Goal: Task Accomplishment & Management: Complete application form

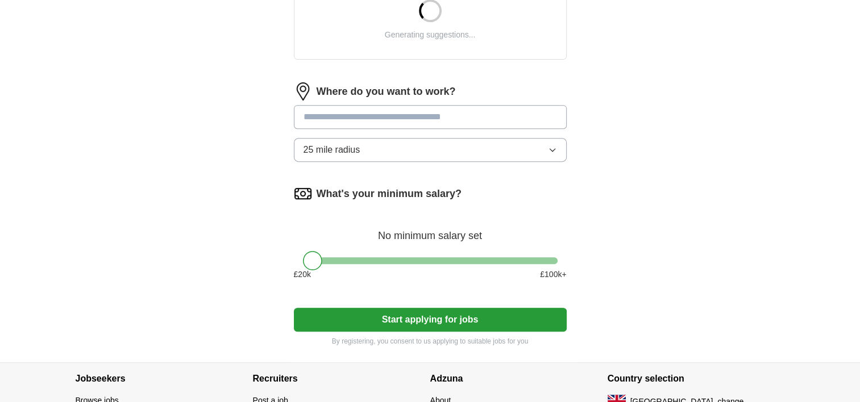
scroll to position [511, 0]
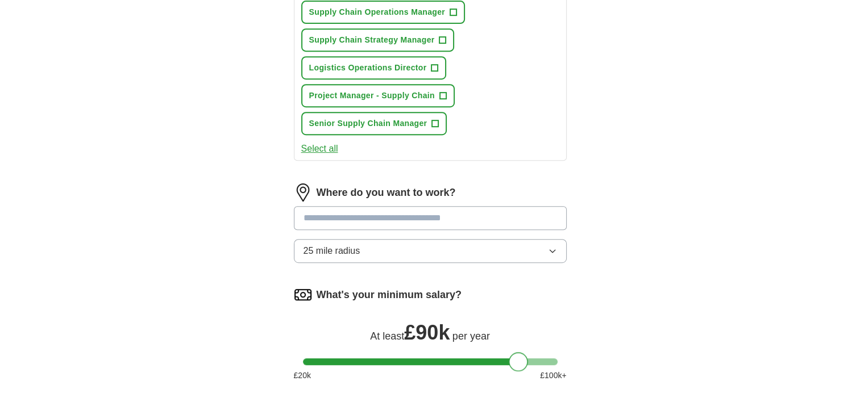
drag, startPoint x: 312, startPoint y: 211, endPoint x: 519, endPoint y: 219, distance: 207.0
click at [519, 219] on form "Select a CV [PERSON_NAME] - CV.pdf [DATE] 10:59 Upload a different CV By upload…" at bounding box center [430, 46] width 273 height 804
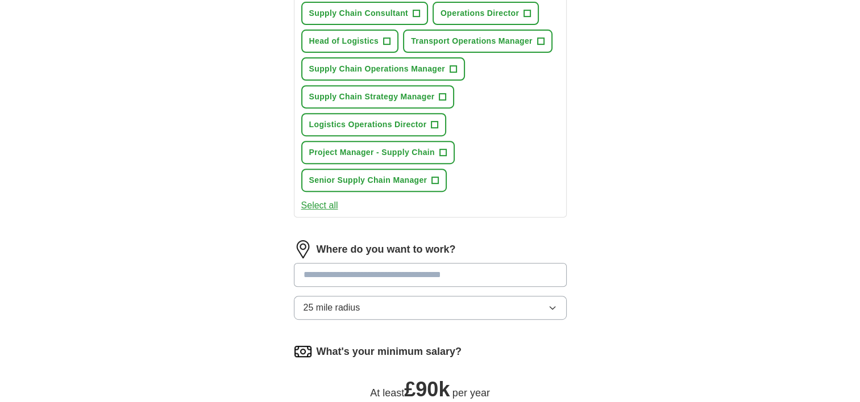
scroll to position [455, 0]
click at [384, 177] on span "Senior Supply Chain Manager" at bounding box center [368, 180] width 118 height 12
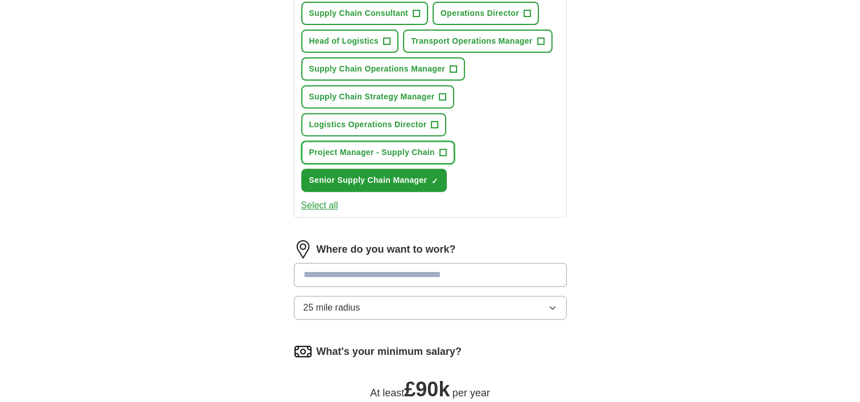
click at [429, 147] on span "Project Manager - Supply Chain" at bounding box center [372, 153] width 126 height 12
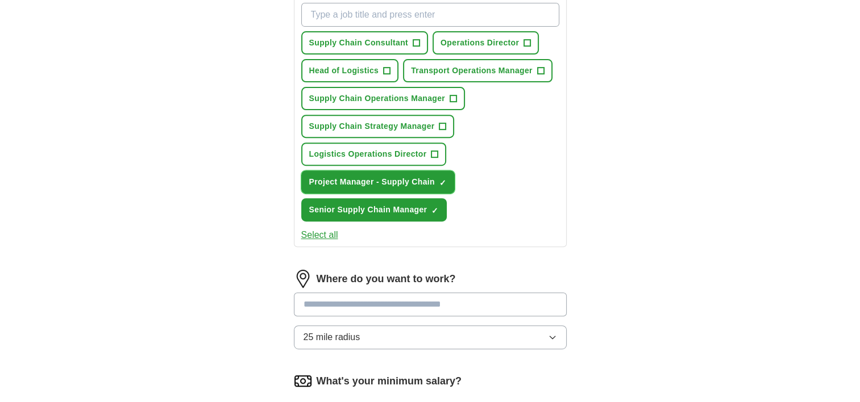
scroll to position [398, 0]
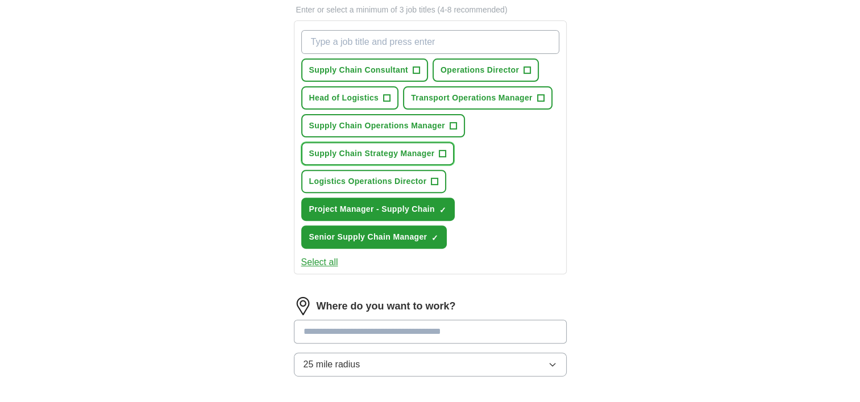
click at [422, 149] on span "Supply Chain Strategy Manager" at bounding box center [372, 154] width 126 height 12
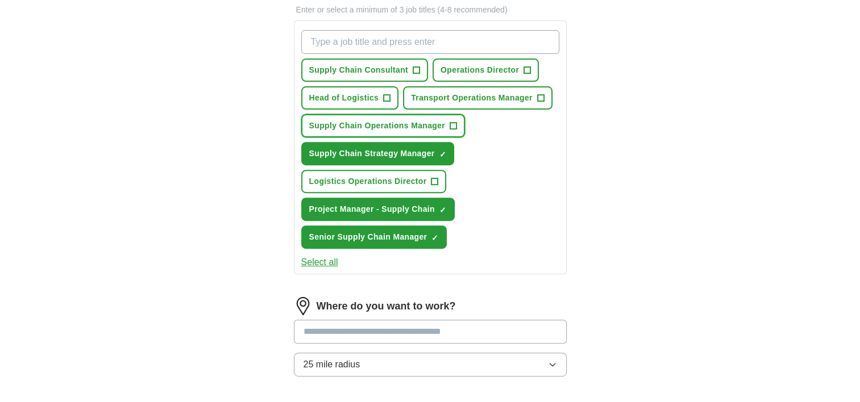
click at [438, 122] on span "Supply Chain Operations Manager" at bounding box center [377, 126] width 136 height 12
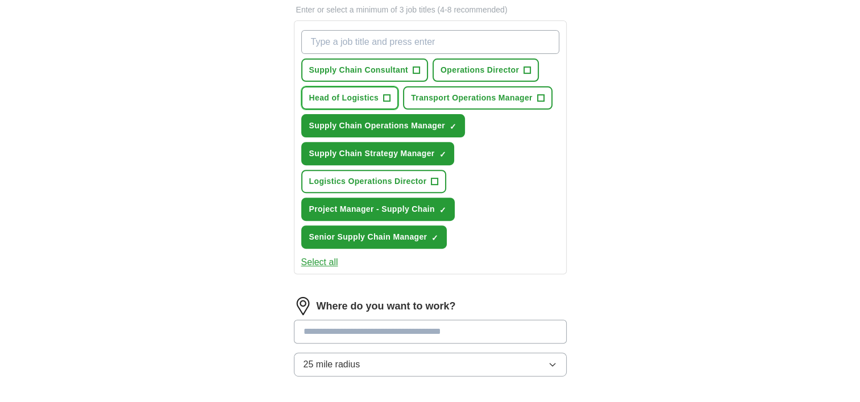
click at [347, 93] on span "Head of Logistics" at bounding box center [344, 98] width 70 height 12
drag, startPoint x: 389, startPoint y: 72, endPoint x: 441, endPoint y: 69, distance: 52.4
click at [389, 73] on span "Supply Chain Consultant" at bounding box center [358, 70] width 99 height 12
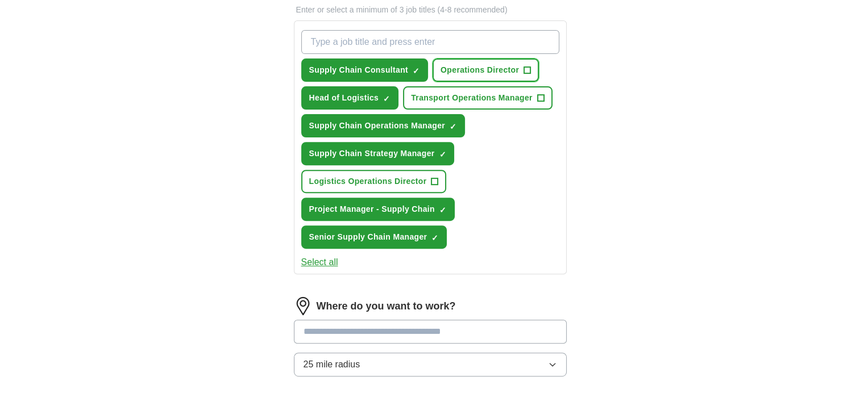
click at [479, 66] on span "Operations Director" at bounding box center [479, 70] width 78 height 12
click at [482, 86] on button "Transport Operations Manager +" at bounding box center [477, 97] width 149 height 23
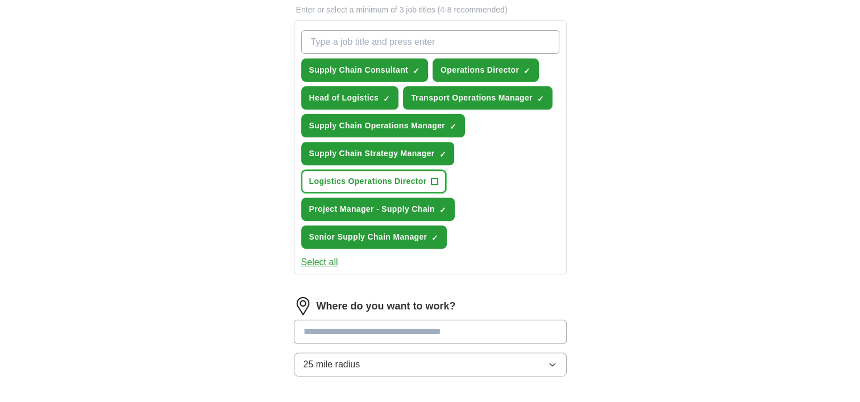
click at [415, 184] on button "Logistics Operations Director +" at bounding box center [373, 181] width 145 height 23
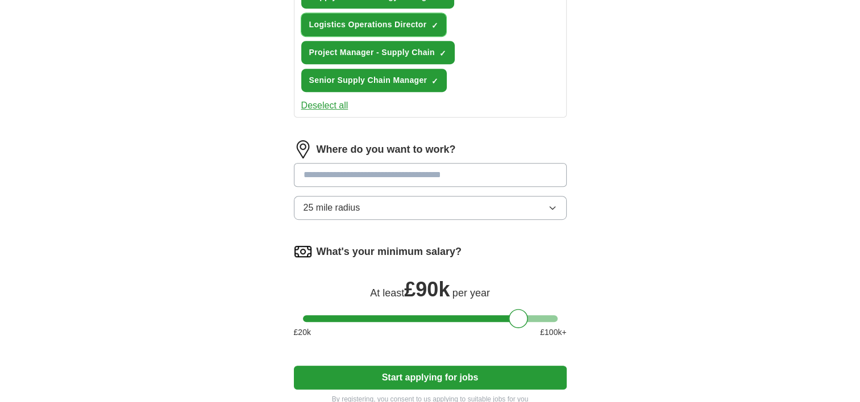
scroll to position [568, 0]
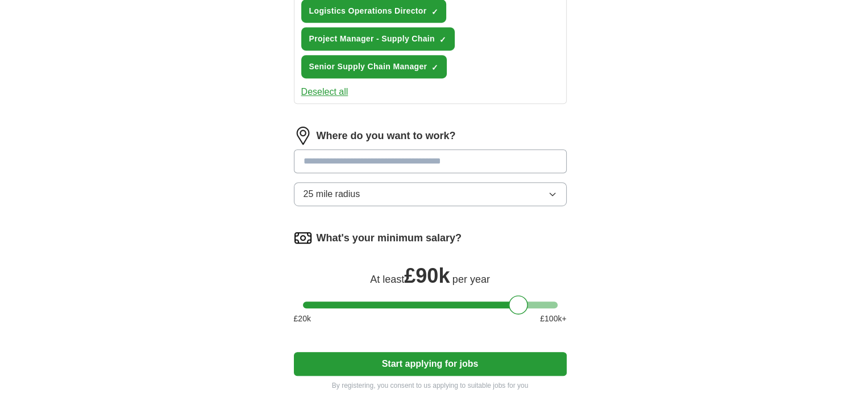
click at [391, 165] on input at bounding box center [430, 161] width 273 height 24
type input "******"
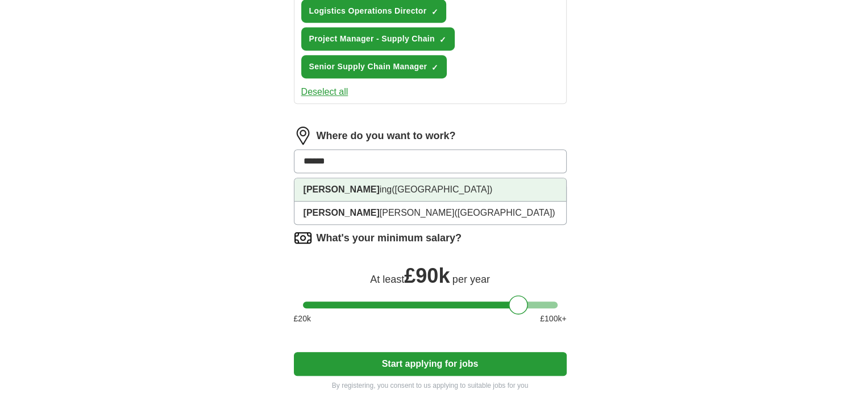
click at [398, 185] on span "([GEOGRAPHIC_DATA])" at bounding box center [441, 190] width 101 height 10
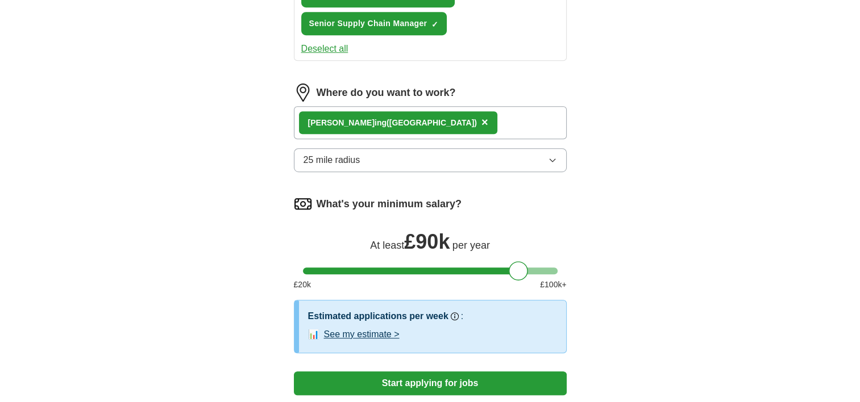
scroll to position [682, 0]
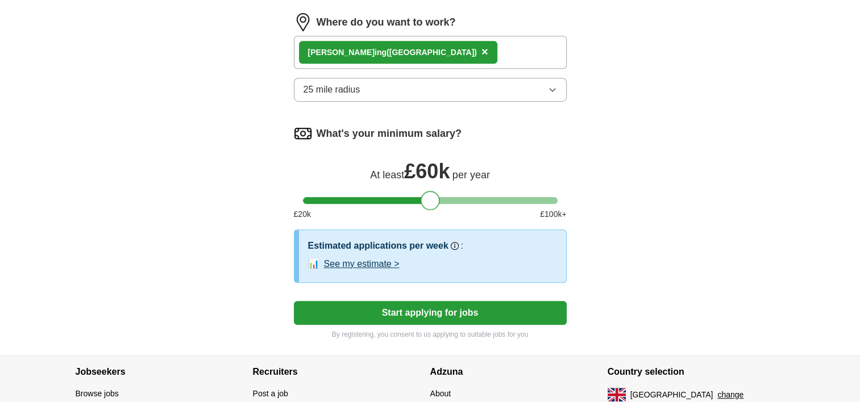
drag, startPoint x: 519, startPoint y: 198, endPoint x: 431, endPoint y: 203, distance: 87.7
click at [431, 203] on div at bounding box center [429, 200] width 19 height 19
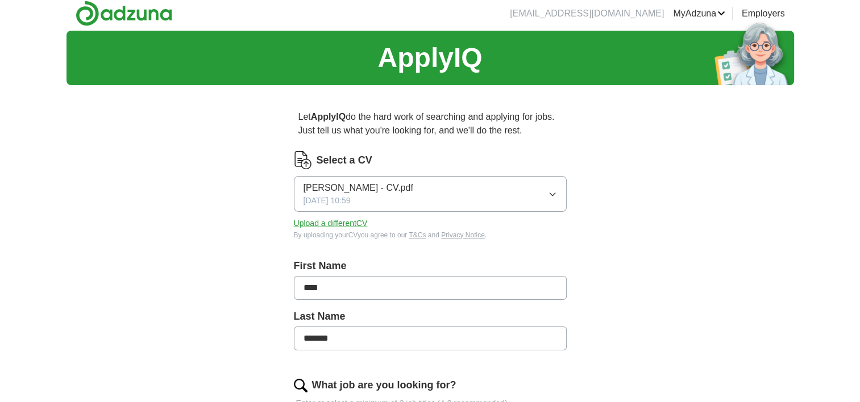
scroll to position [0, 0]
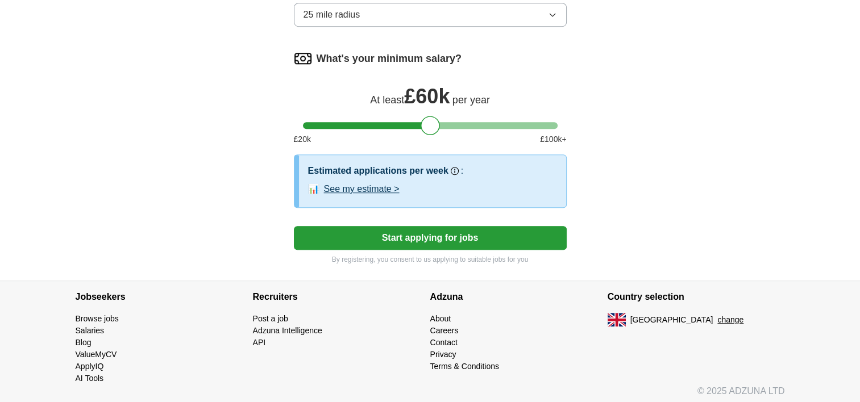
click at [477, 243] on button "Start applying for jobs" at bounding box center [430, 238] width 273 height 24
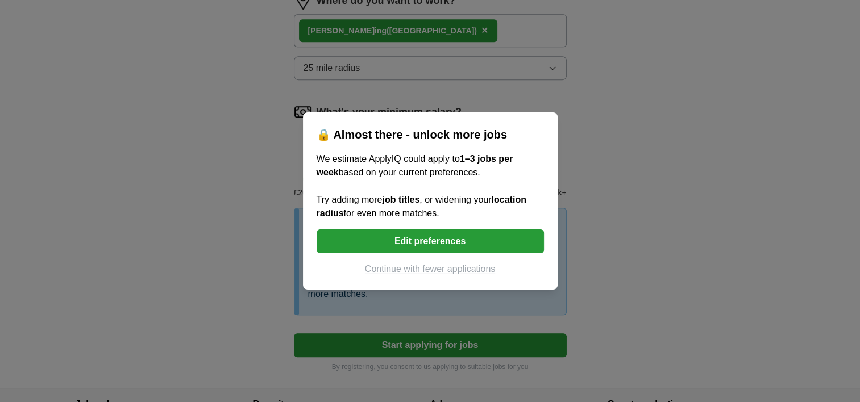
scroll to position [757, 0]
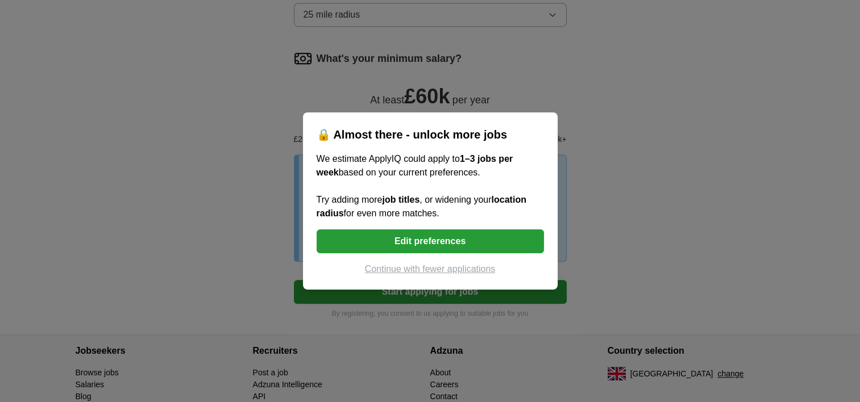
click at [466, 271] on button "Continue with fewer applications" at bounding box center [429, 270] width 227 height 14
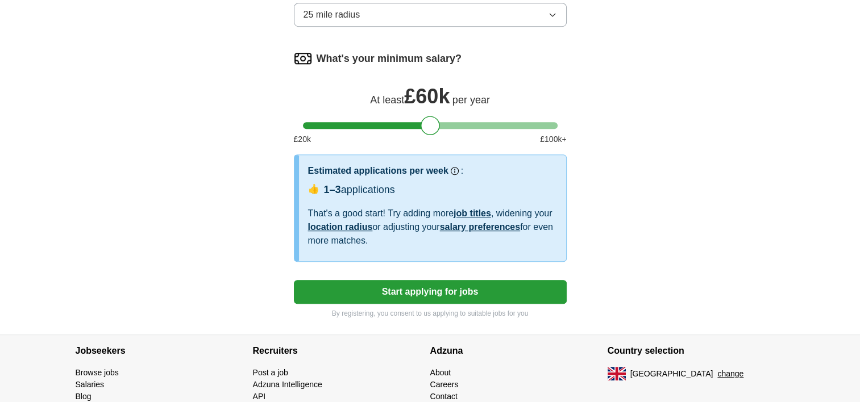
select select "**"
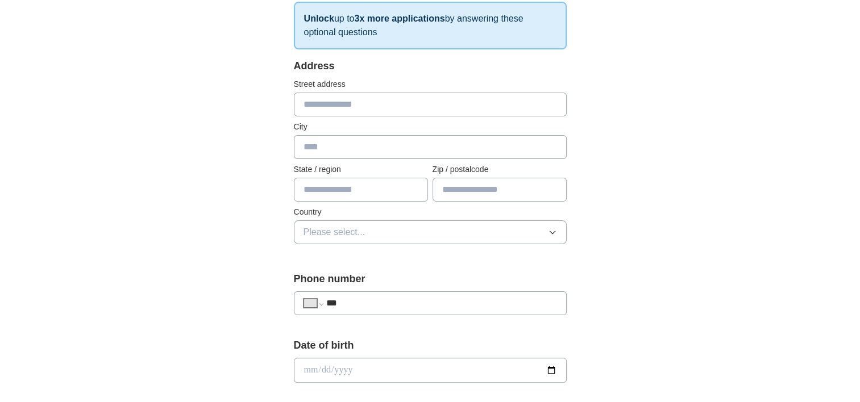
scroll to position [227, 0]
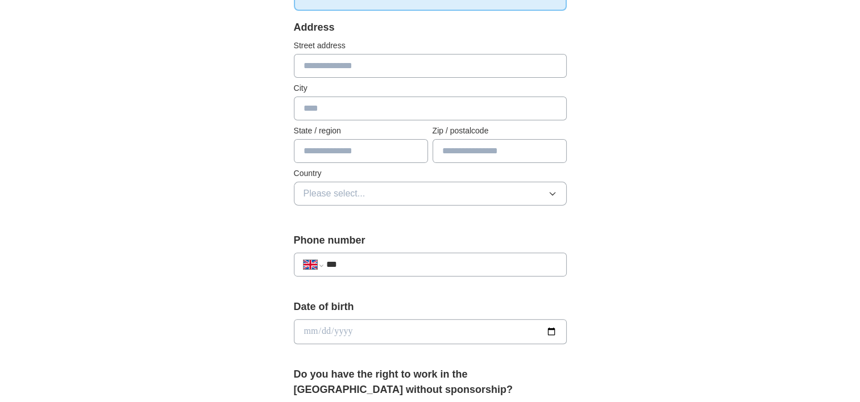
click at [384, 259] on input "***" at bounding box center [441, 265] width 231 height 14
type input "**********"
click at [557, 330] on input "date" at bounding box center [430, 331] width 273 height 25
click at [556, 332] on input "date" at bounding box center [430, 331] width 273 height 25
click at [409, 66] on input "text" at bounding box center [430, 66] width 273 height 24
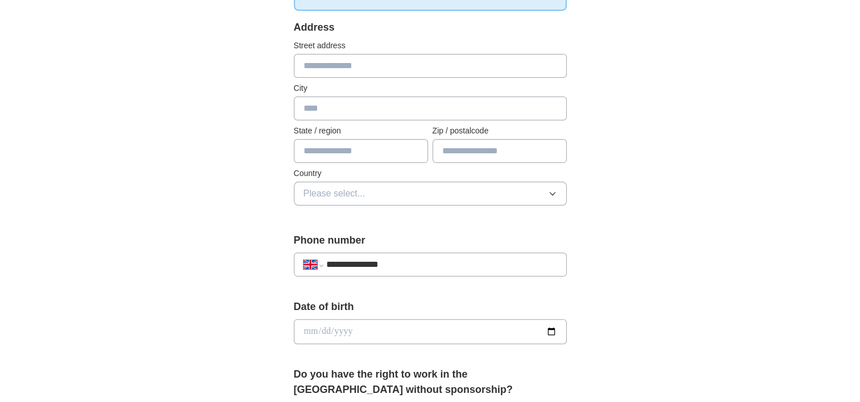
type input "**********"
type input "*********"
type input "*******"
click at [394, 195] on button "Please select..." at bounding box center [430, 194] width 273 height 24
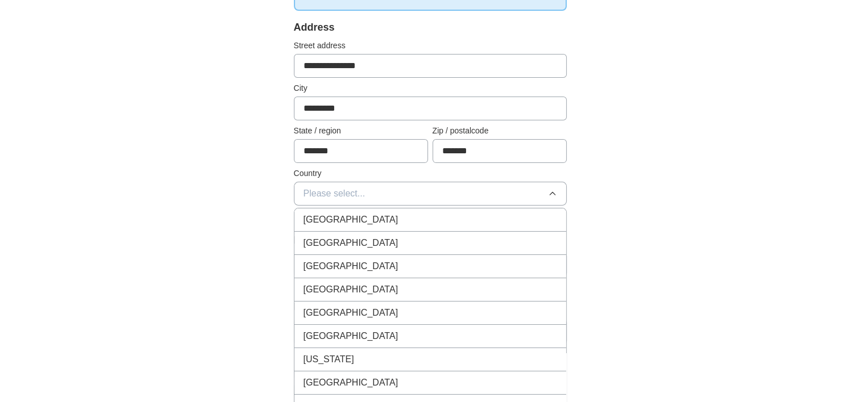
click at [368, 216] on div "[GEOGRAPHIC_DATA]" at bounding box center [429, 220] width 253 height 14
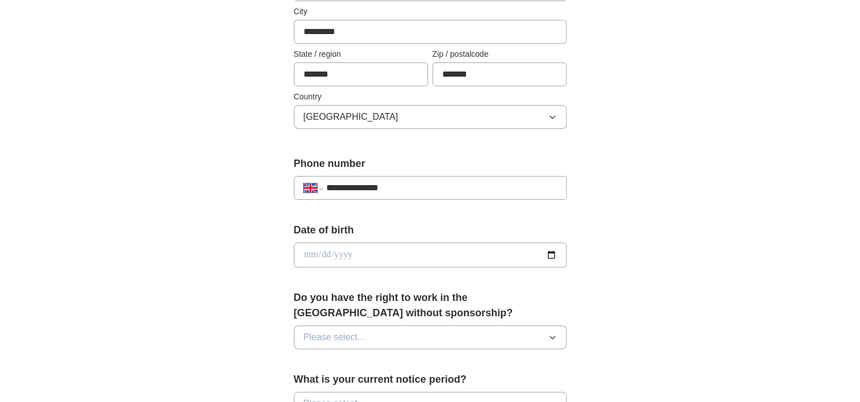
scroll to position [398, 0]
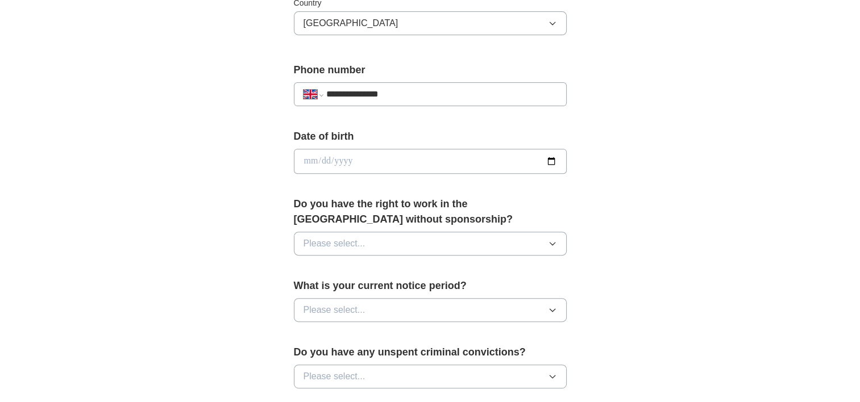
click at [552, 156] on input "date" at bounding box center [430, 161] width 273 height 25
click at [547, 161] on input "date" at bounding box center [430, 161] width 273 height 25
type input "**********"
click at [442, 237] on button "Please select..." at bounding box center [430, 244] width 273 height 24
click at [402, 265] on div "Yes" at bounding box center [429, 270] width 253 height 14
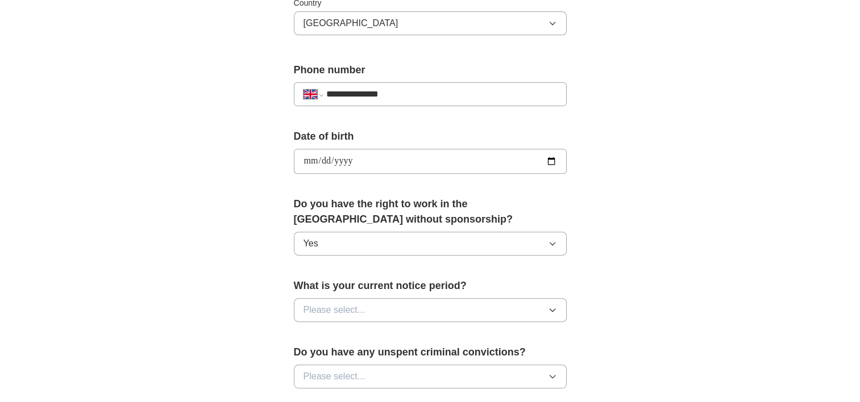
click at [395, 309] on button "Please select..." at bounding box center [430, 310] width 273 height 24
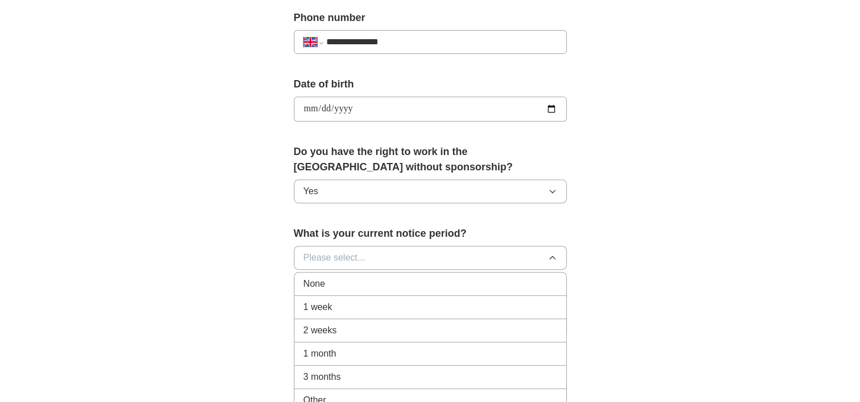
scroll to position [511, 0]
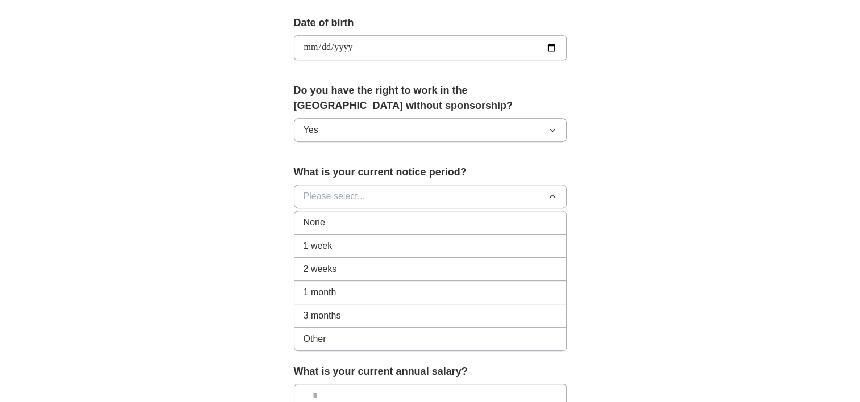
click at [357, 320] on li "3 months" at bounding box center [430, 316] width 272 height 23
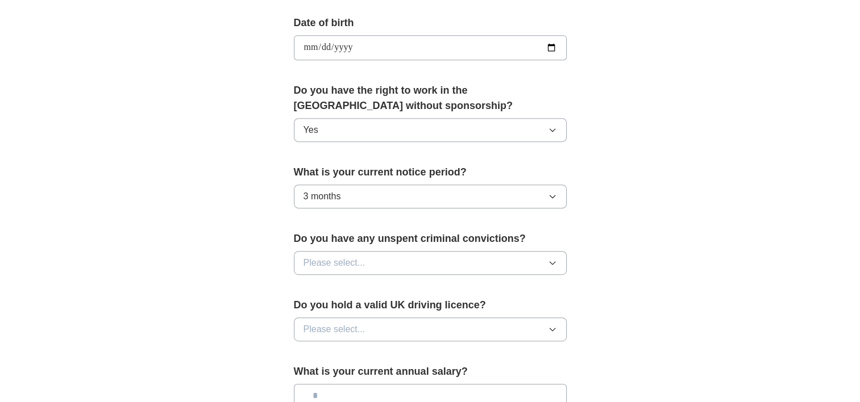
drag, startPoint x: 461, startPoint y: 327, endPoint x: 451, endPoint y: 327, distance: 10.8
click at [461, 327] on button "Please select..." at bounding box center [430, 330] width 273 height 24
click at [325, 360] on li "Yes" at bounding box center [430, 355] width 272 height 23
click at [448, 268] on button "Please select..." at bounding box center [430, 263] width 273 height 24
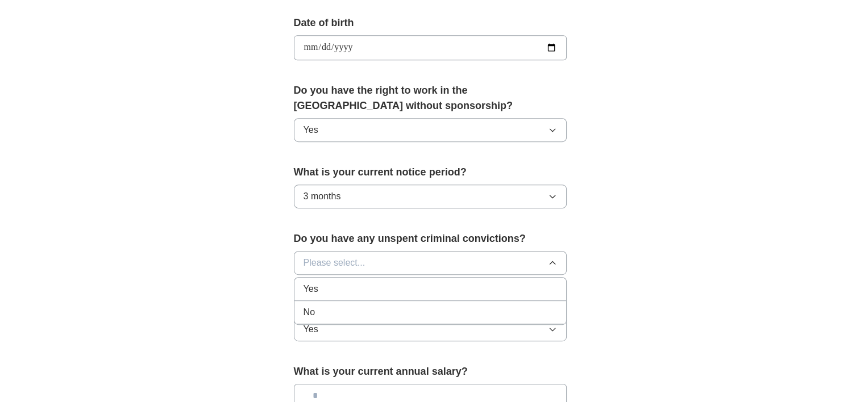
click at [370, 302] on li "No" at bounding box center [430, 312] width 272 height 23
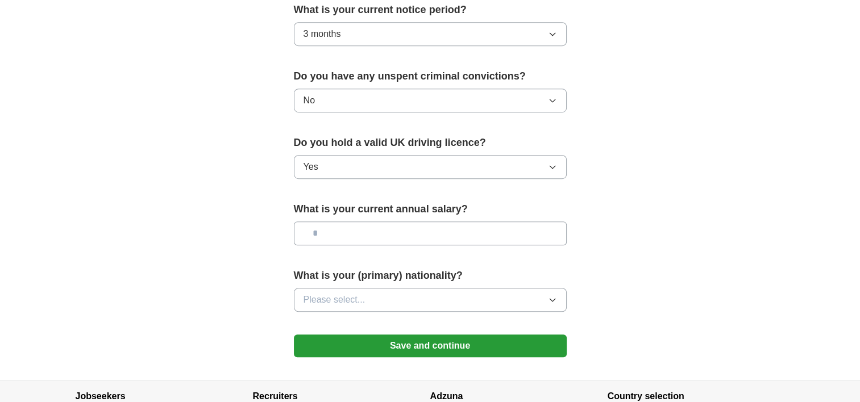
scroll to position [682, 0]
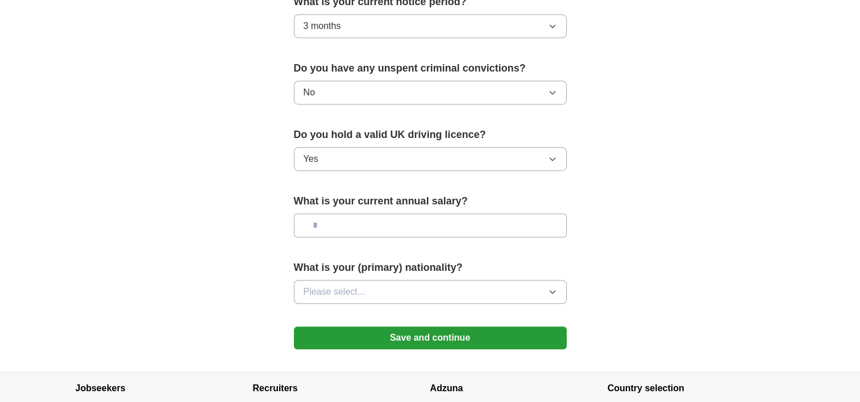
click at [357, 223] on input "text" at bounding box center [430, 226] width 273 height 24
type input "*******"
click at [414, 285] on button "Please select..." at bounding box center [430, 292] width 273 height 24
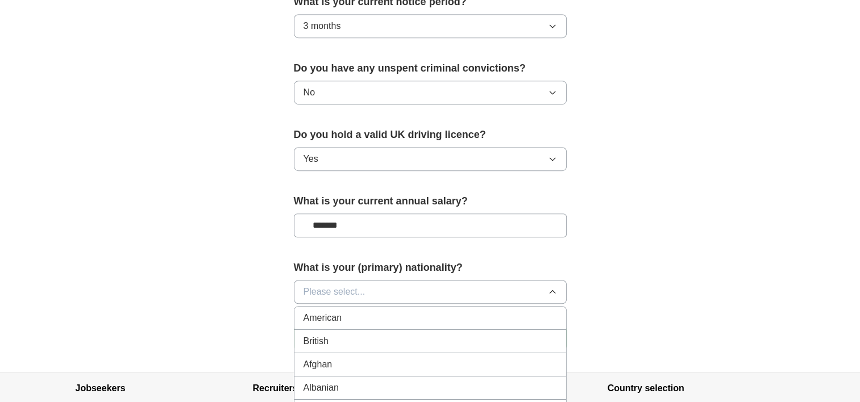
click at [377, 335] on div "British" at bounding box center [429, 342] width 253 height 14
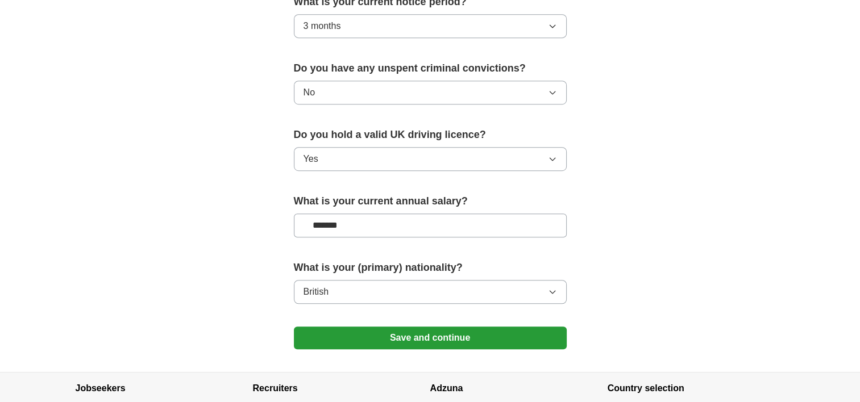
click at [424, 343] on button "Save and continue" at bounding box center [430, 338] width 273 height 23
